Goal: Task Accomplishment & Management: Complete application form

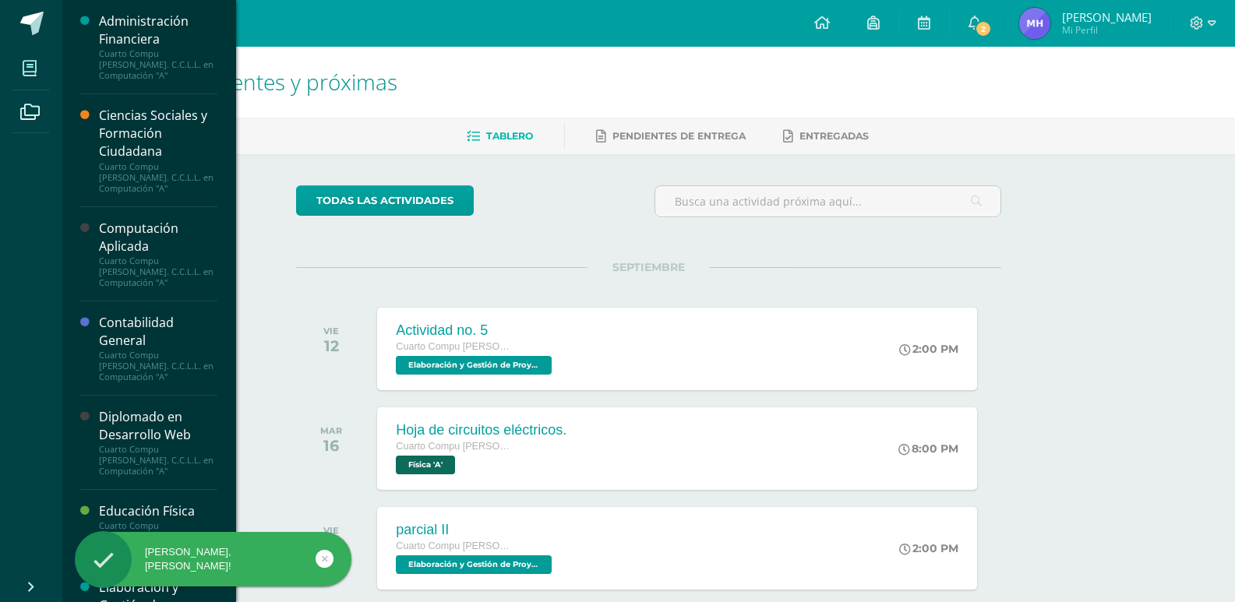
click at [13, 76] on span at bounding box center [29, 68] width 35 height 35
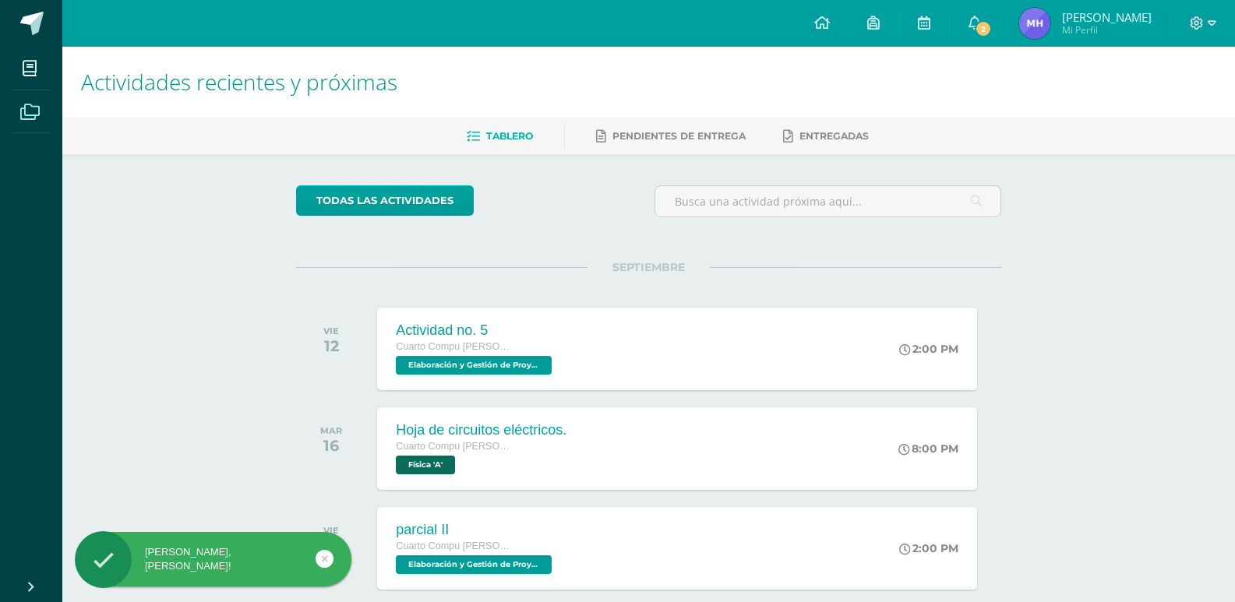
click at [34, 115] on icon at bounding box center [29, 112] width 19 height 16
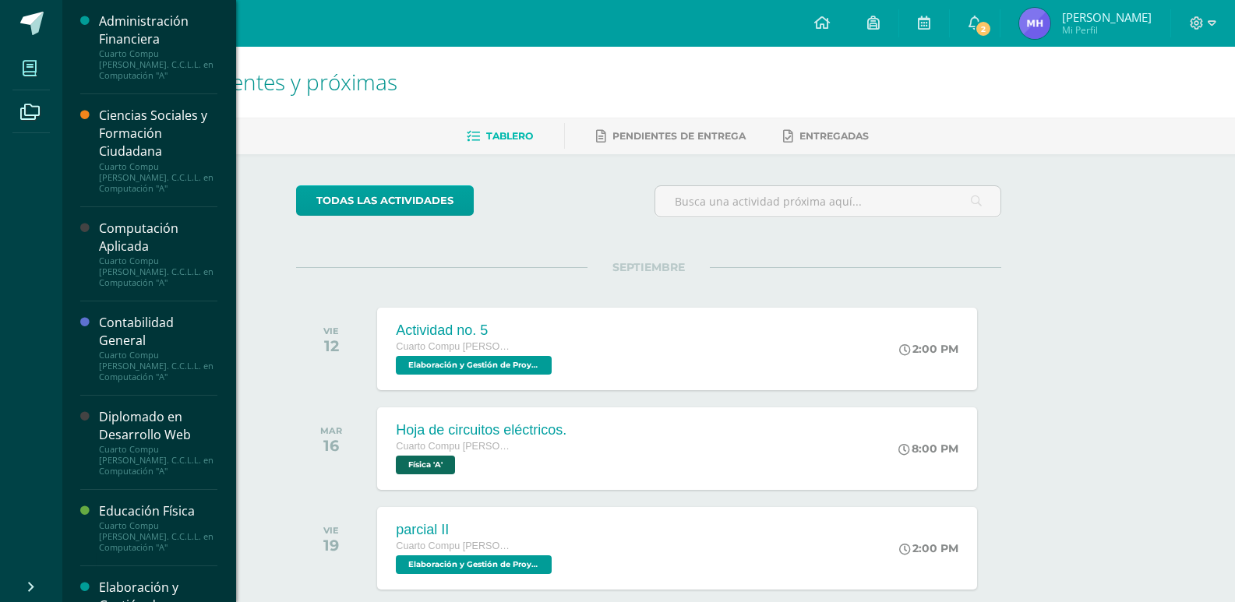
click at [16, 68] on span at bounding box center [29, 68] width 35 height 35
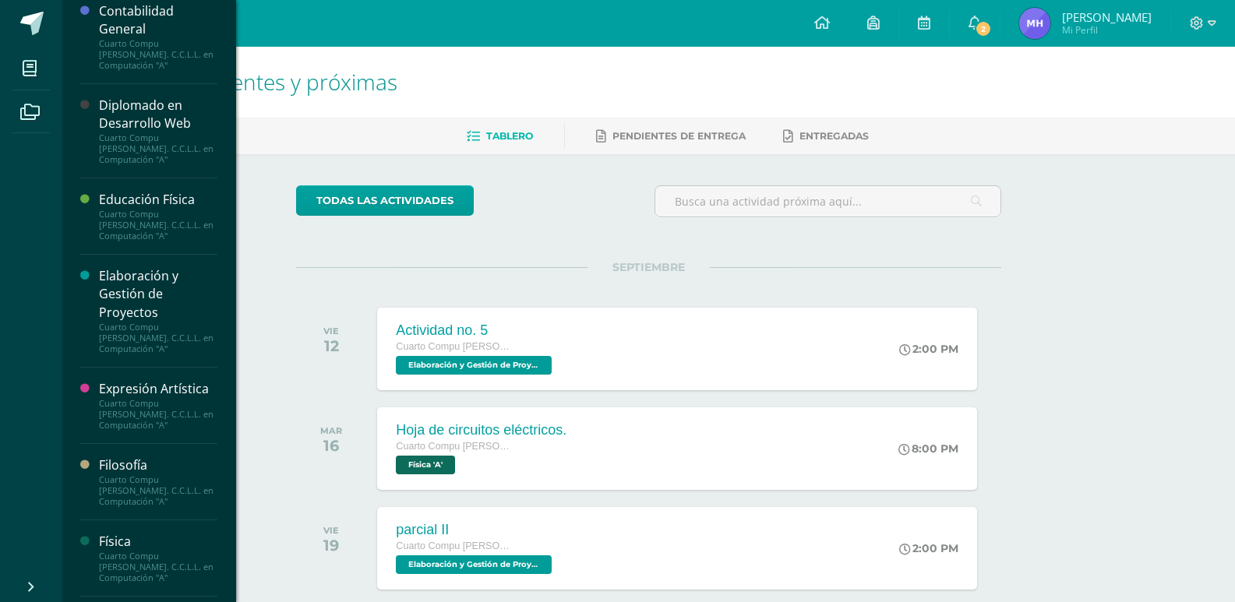
scroll to position [390, 0]
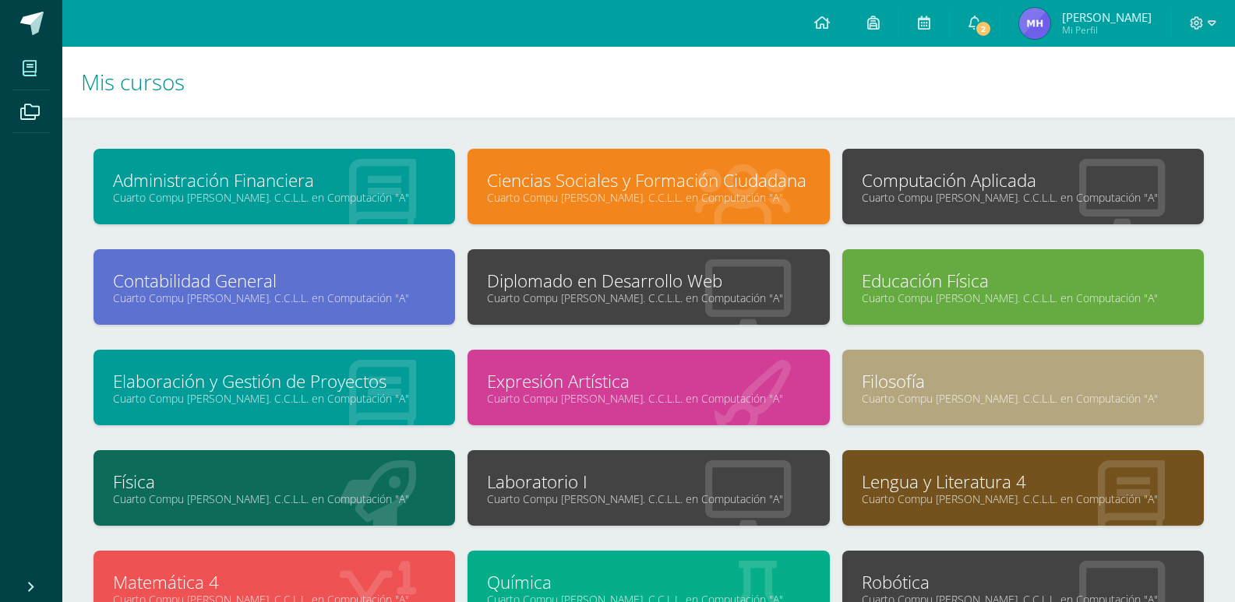
click at [941, 192] on link "Cuarto Compu [PERSON_NAME]. C.C.L.L. en Computación "A"" at bounding box center [1023, 197] width 323 height 15
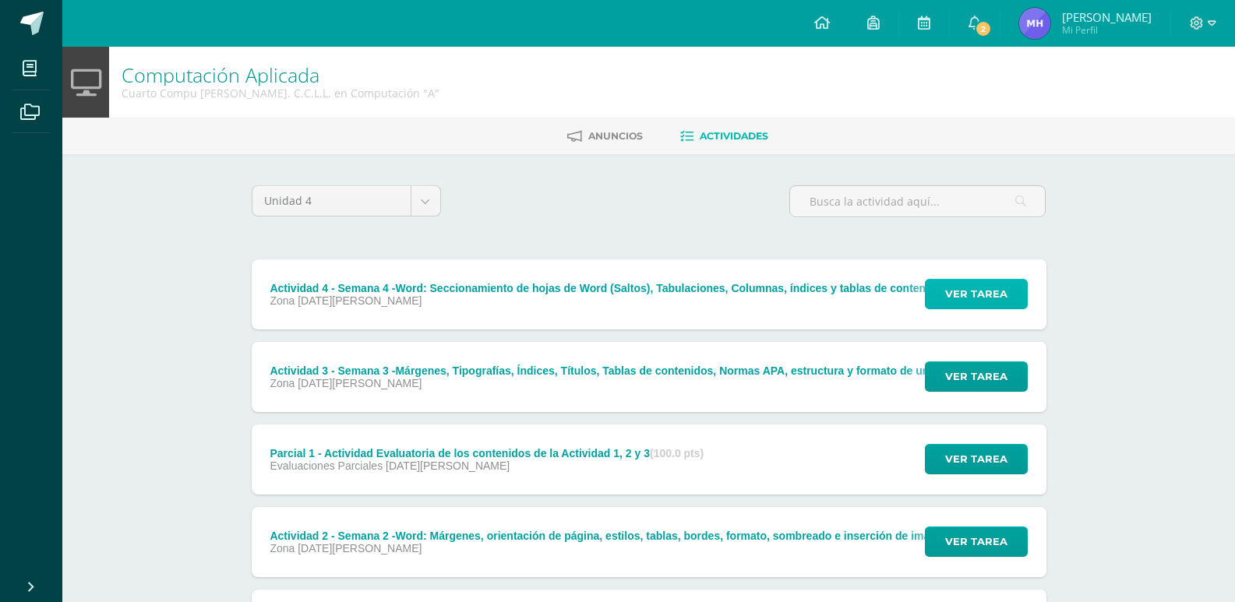
click at [976, 295] on span "Ver tarea" at bounding box center [976, 294] width 62 height 29
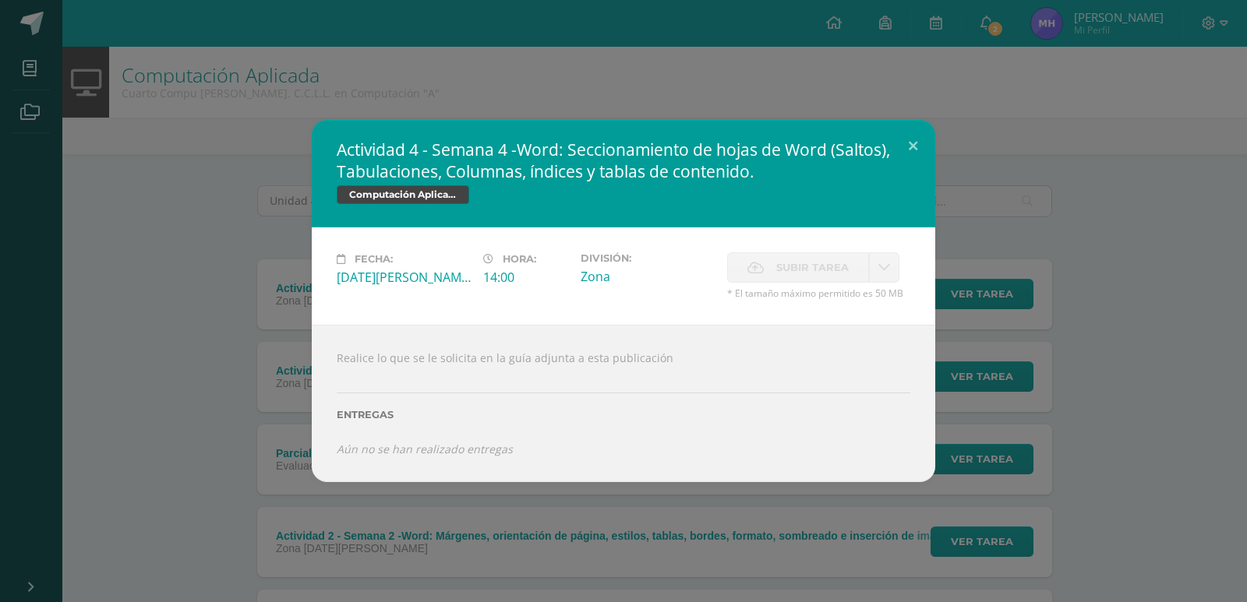
click at [885, 168] on h2 "Actividad 4 - Semana 4 -Word: Seccionamiento de hojas de Word (Saltos), Tabulac…" at bounding box center [624, 161] width 574 height 44
click at [899, 140] on button at bounding box center [913, 146] width 44 height 53
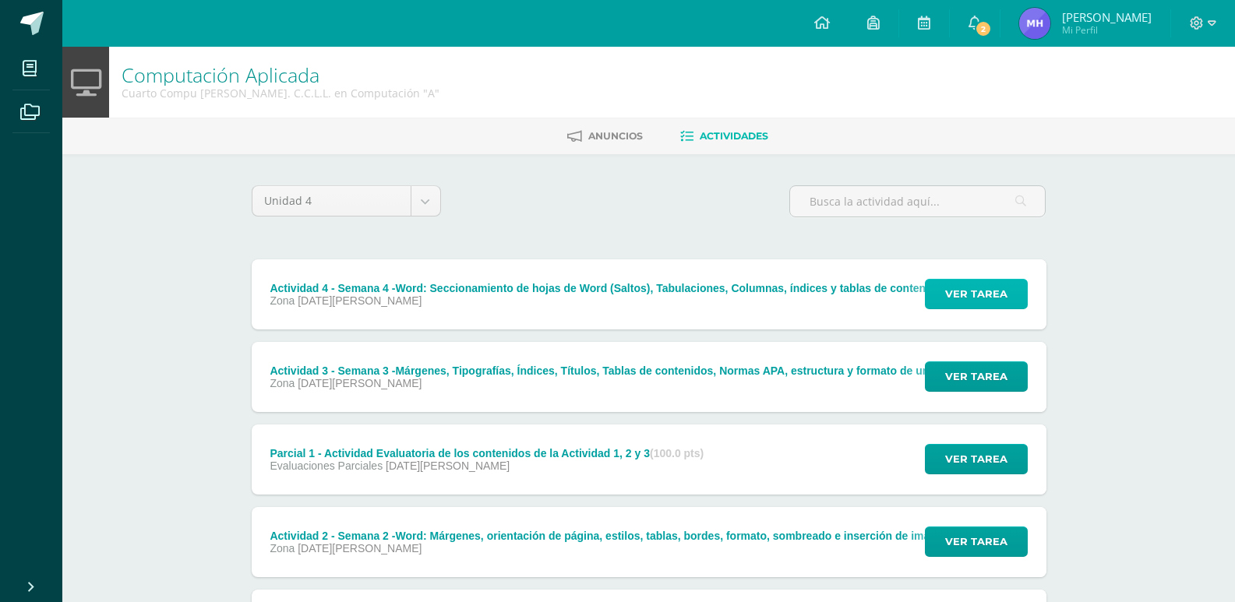
click at [955, 284] on span "Ver tarea" at bounding box center [976, 294] width 62 height 29
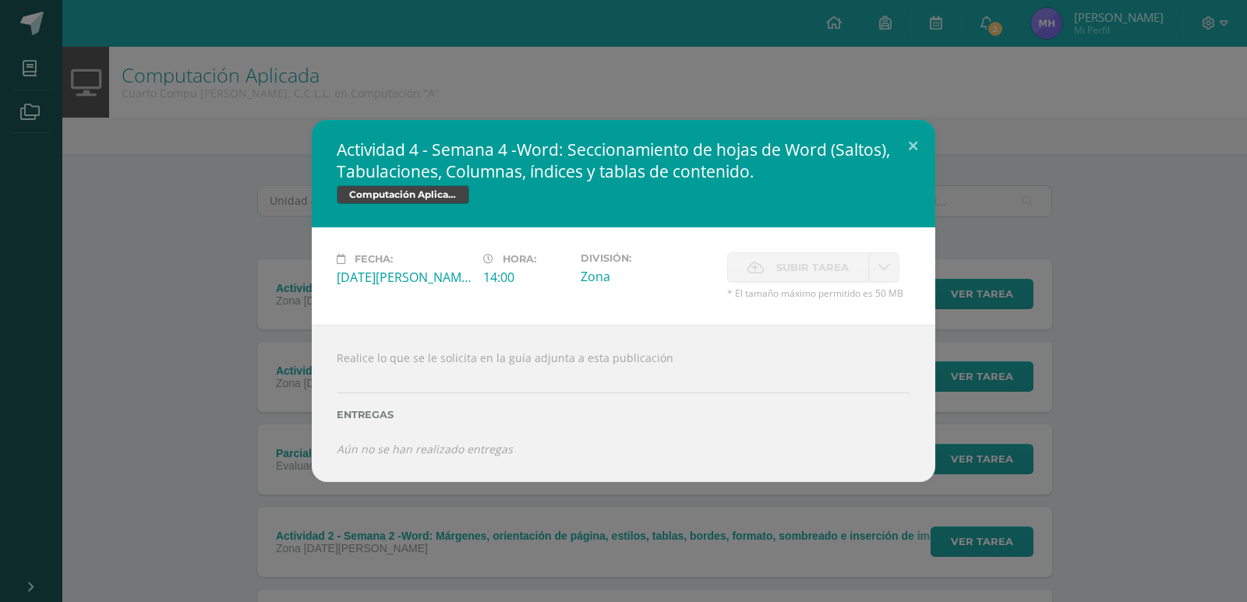
click at [864, 264] on label "Subir tarea" at bounding box center [798, 268] width 142 height 30
click at [917, 154] on button at bounding box center [913, 146] width 44 height 53
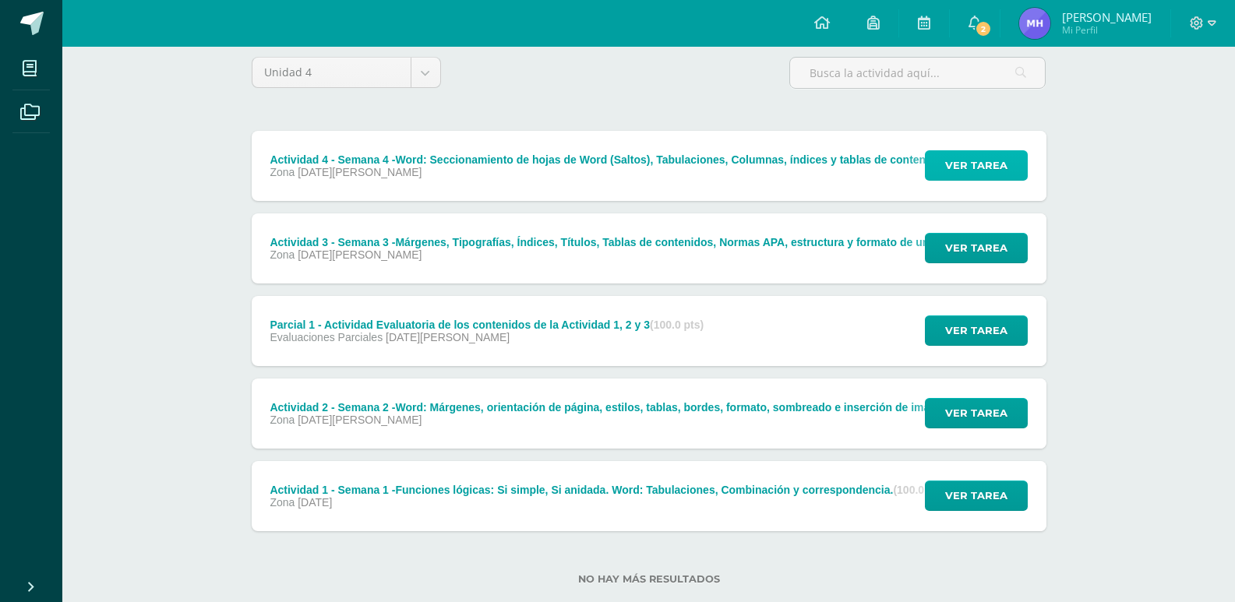
scroll to position [156, 0]
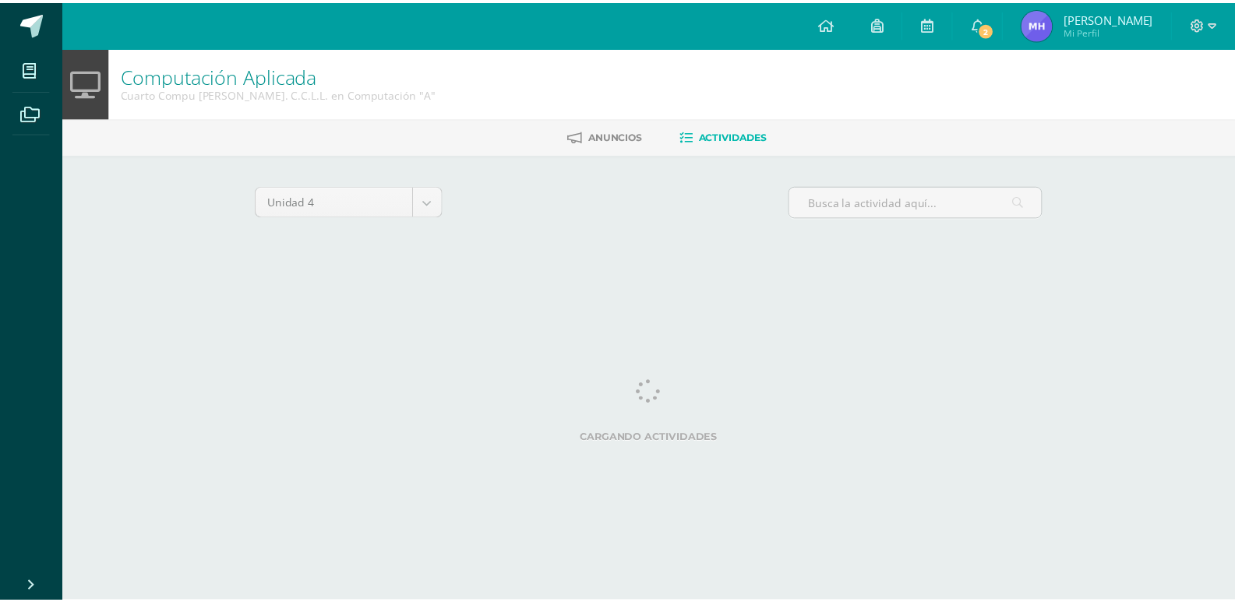
scroll to position [0, 5]
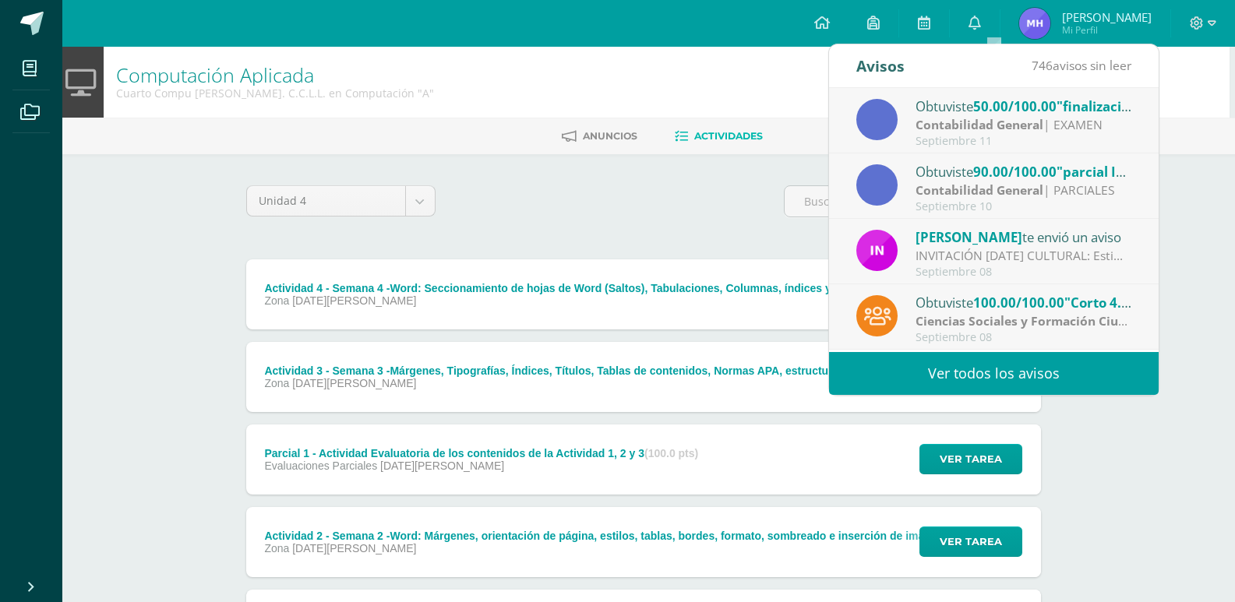
click at [1004, 99] on span "50.00/100.00" at bounding box center [1014, 106] width 83 height 18
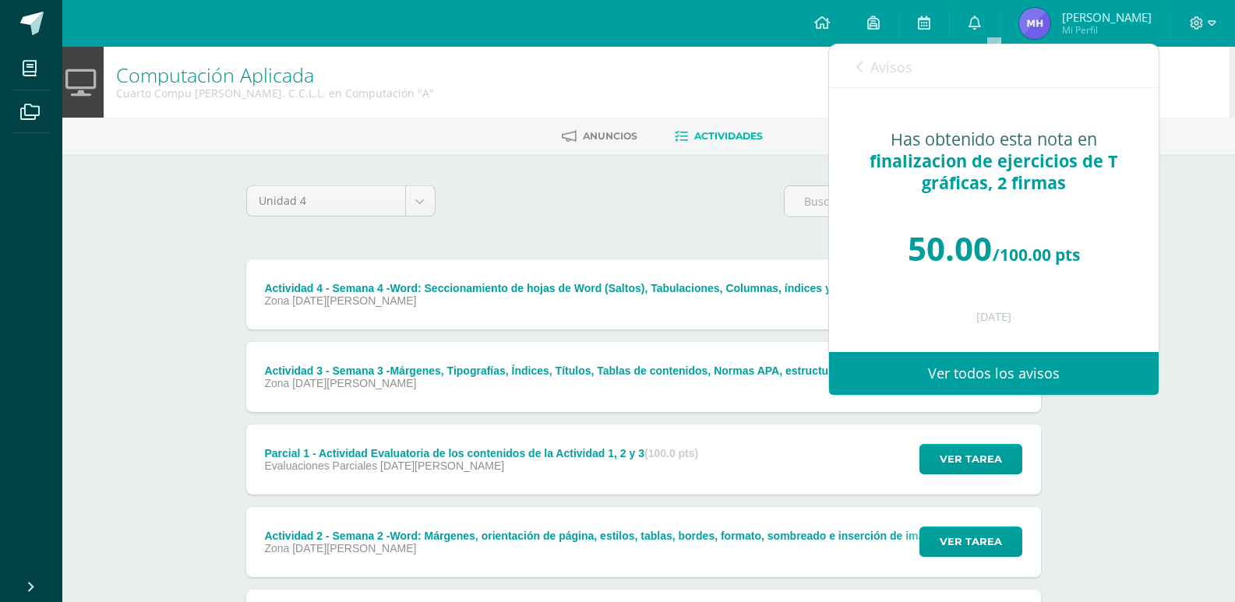
click at [851, 67] on div "Avisos 745 avisos sin leer Avisos" at bounding box center [994, 66] width 330 height 44
click at [870, 69] on link "Avisos" at bounding box center [885, 66] width 56 height 44
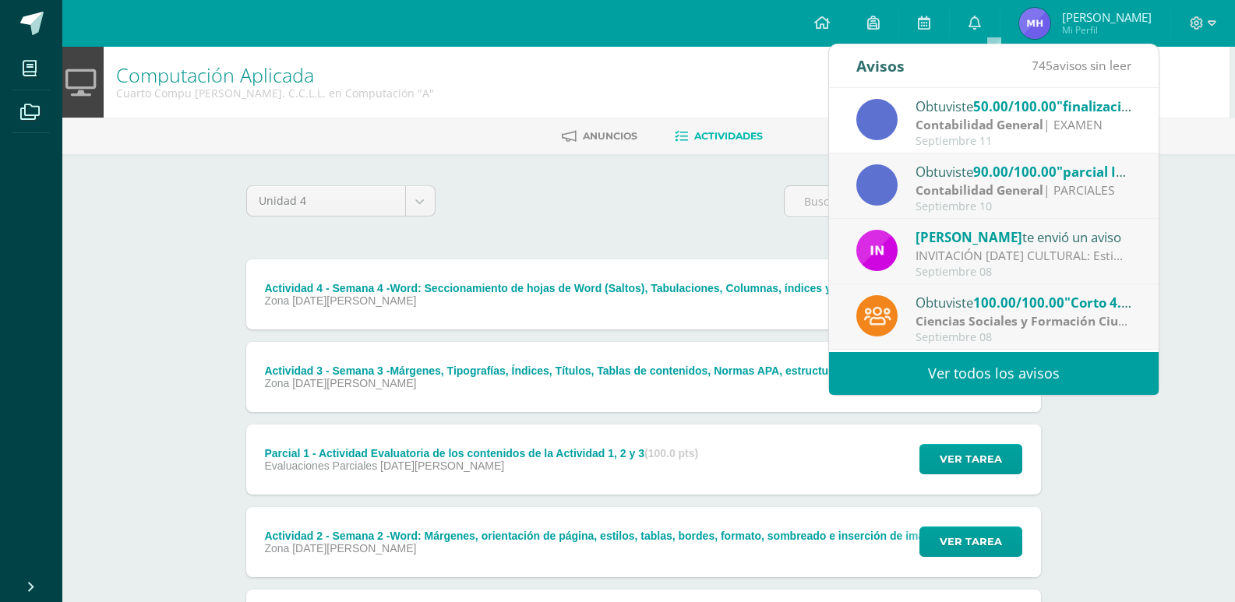
click at [969, 253] on div "INVITACIÓN [DATE] CULTURAL: Estimado Padre de familia, Adjuntamos información d…" at bounding box center [1024, 256] width 217 height 18
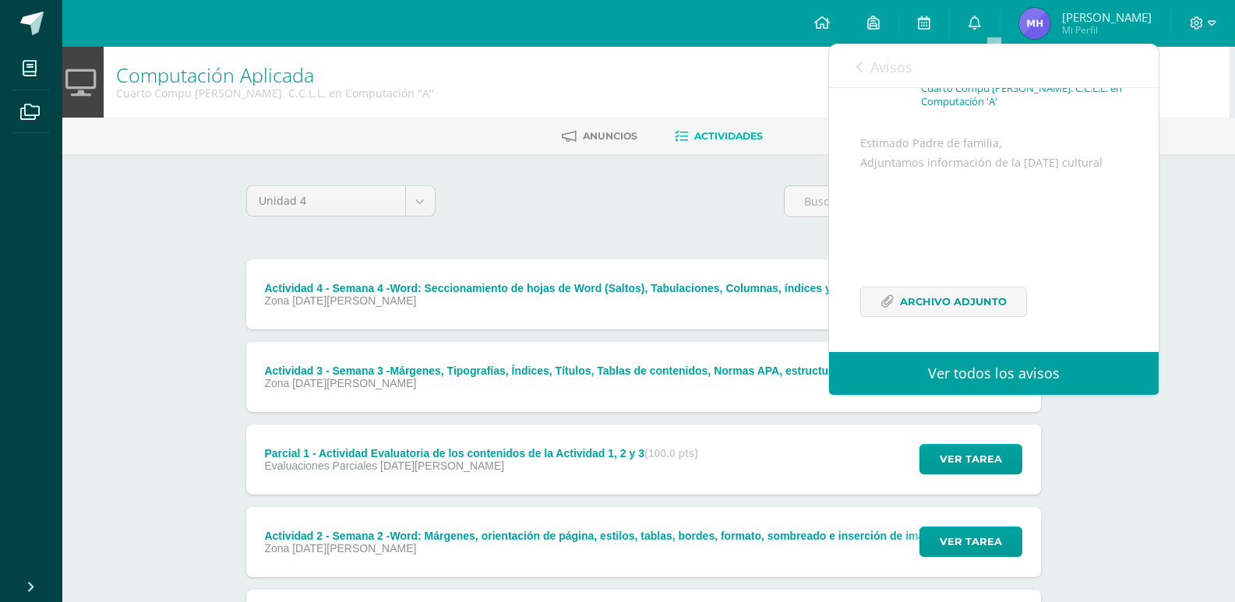
scroll to position [146, 0]
click at [883, 58] on span "Avisos" at bounding box center [892, 67] width 42 height 19
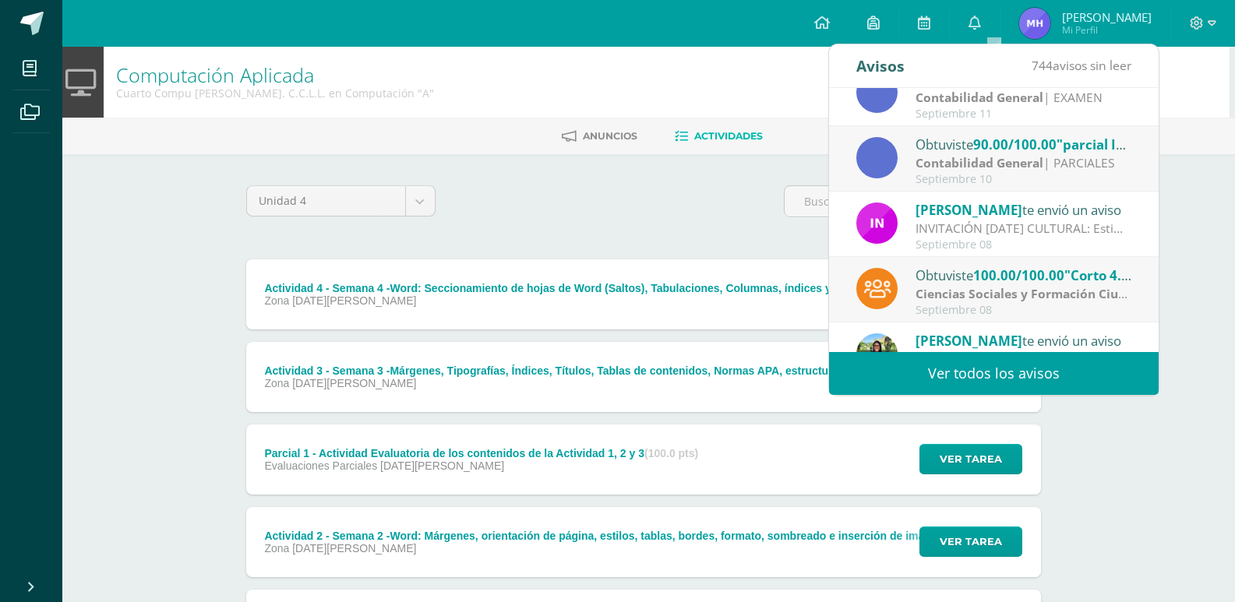
scroll to position [0, 0]
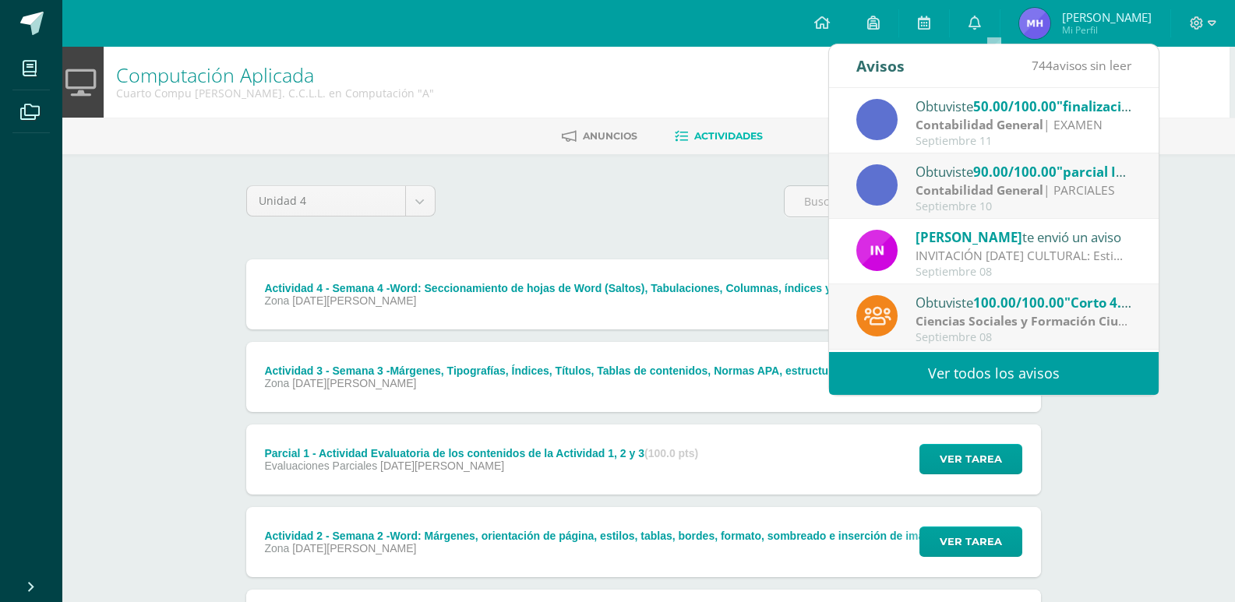
click at [1023, 127] on strong "Contabilidad General" at bounding box center [980, 124] width 128 height 17
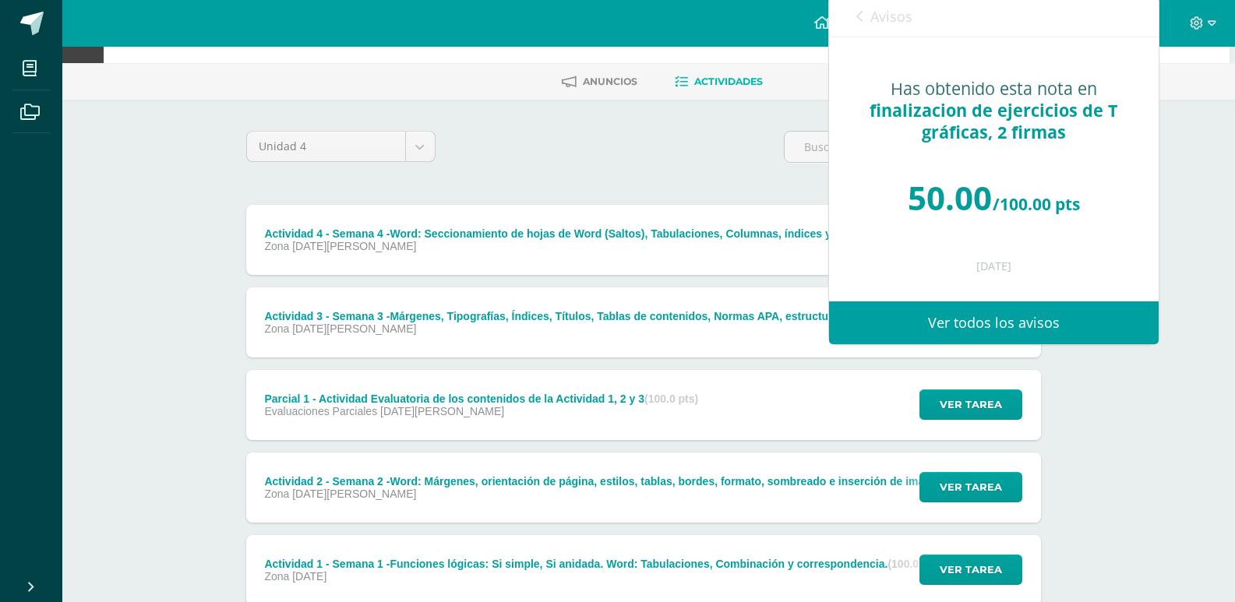
scroll to position [78, 5]
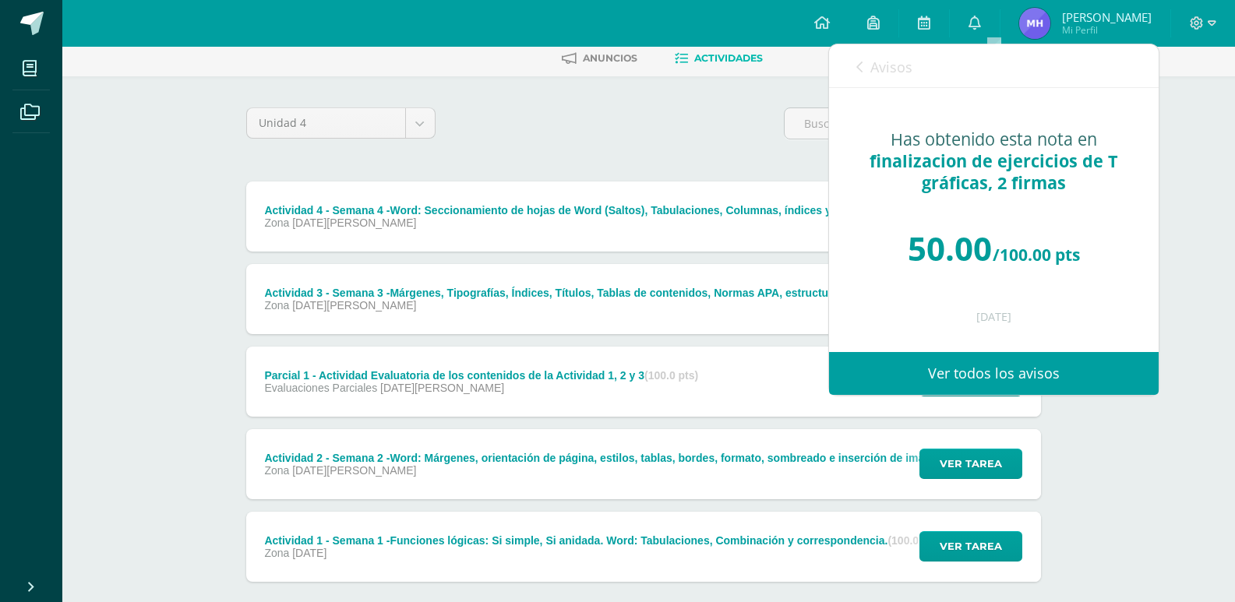
click at [885, 67] on span "Avisos" at bounding box center [892, 67] width 42 height 19
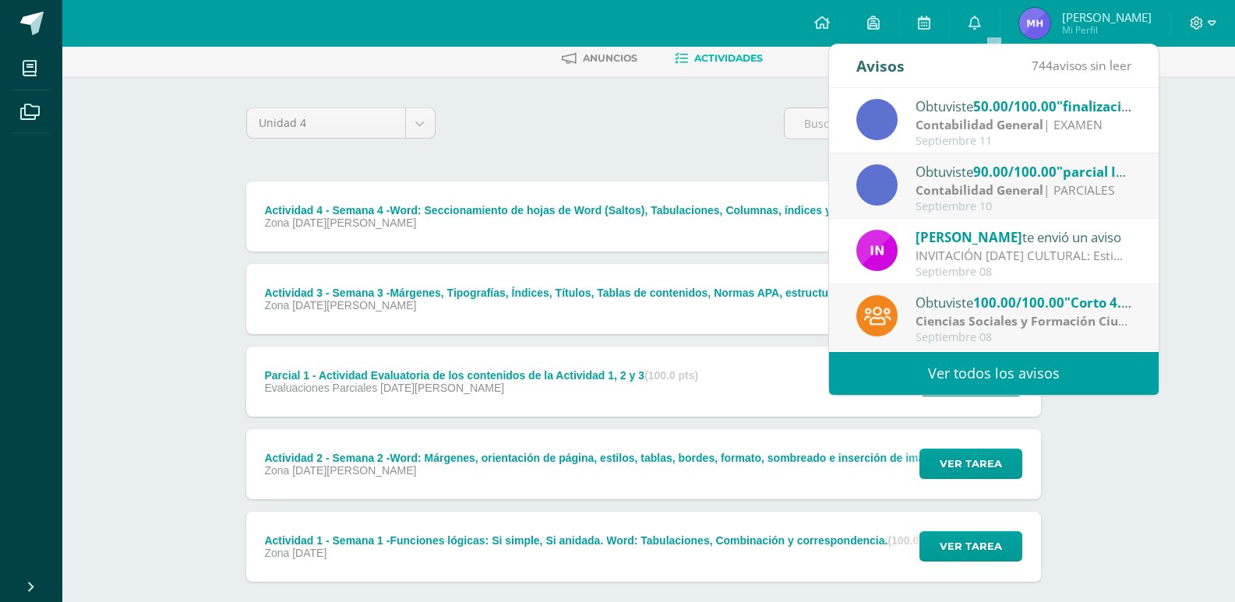
click at [885, 67] on div "Avisos" at bounding box center [881, 65] width 48 height 43
click at [770, 103] on div "Unidad 4 Unidad 1 Unidad 2 Unidad 3 Unidad 4 Actividad 4 - Semana 4 -Word: Secc…" at bounding box center [643, 380] width 857 height 609
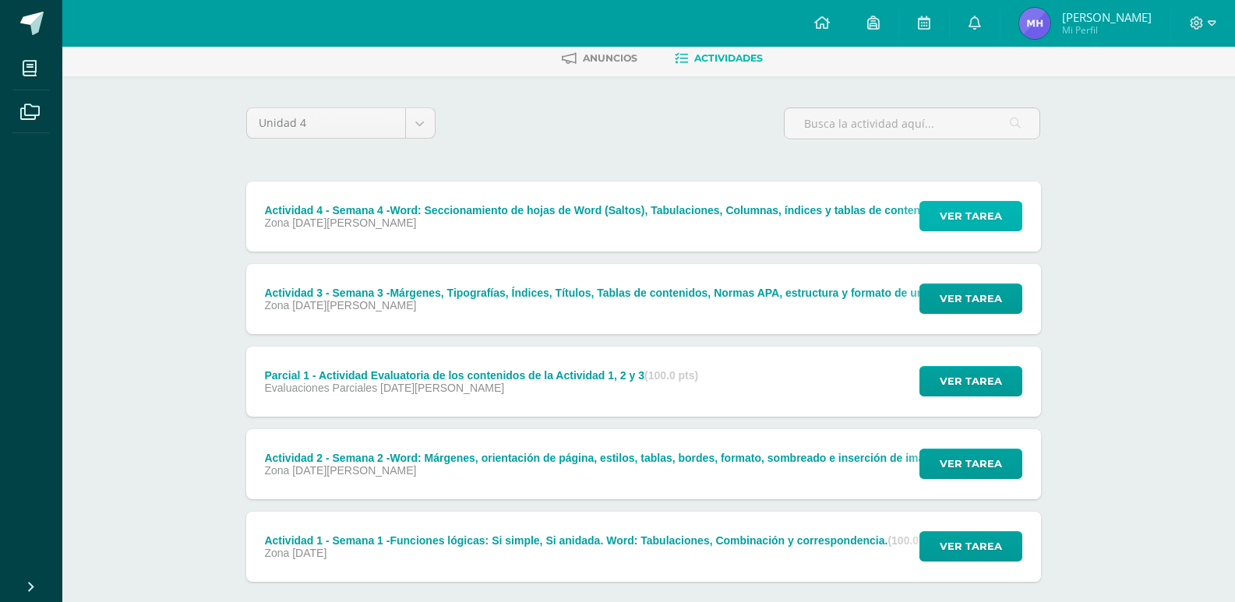
click at [924, 214] on button "Ver tarea" at bounding box center [971, 216] width 103 height 30
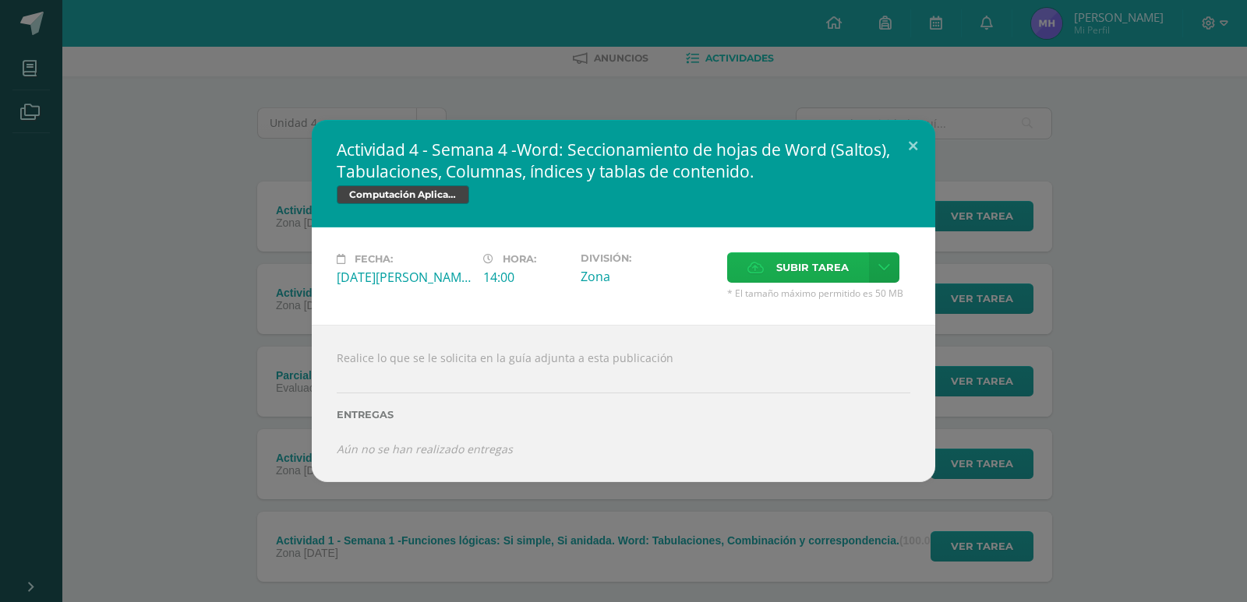
click at [796, 257] on span "Subir tarea" at bounding box center [812, 267] width 72 height 29
click at [0, 0] on input "Subir tarea" at bounding box center [0, 0] width 0 height 0
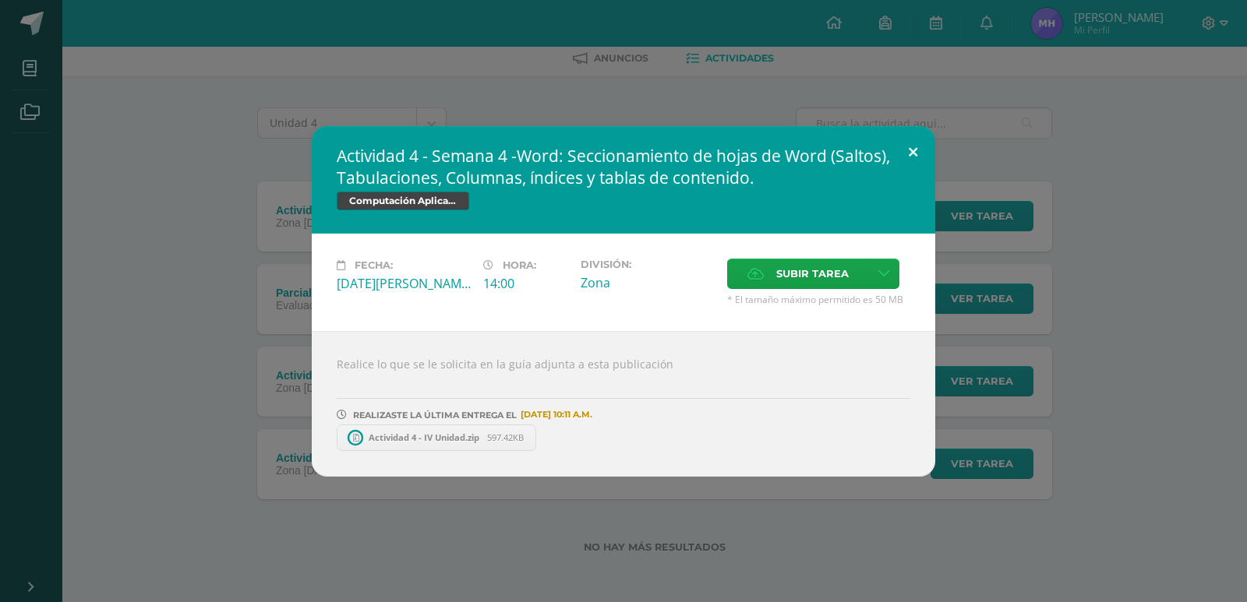
click at [921, 160] on button at bounding box center [913, 152] width 44 height 53
